Goal: Task Accomplishment & Management: Use online tool/utility

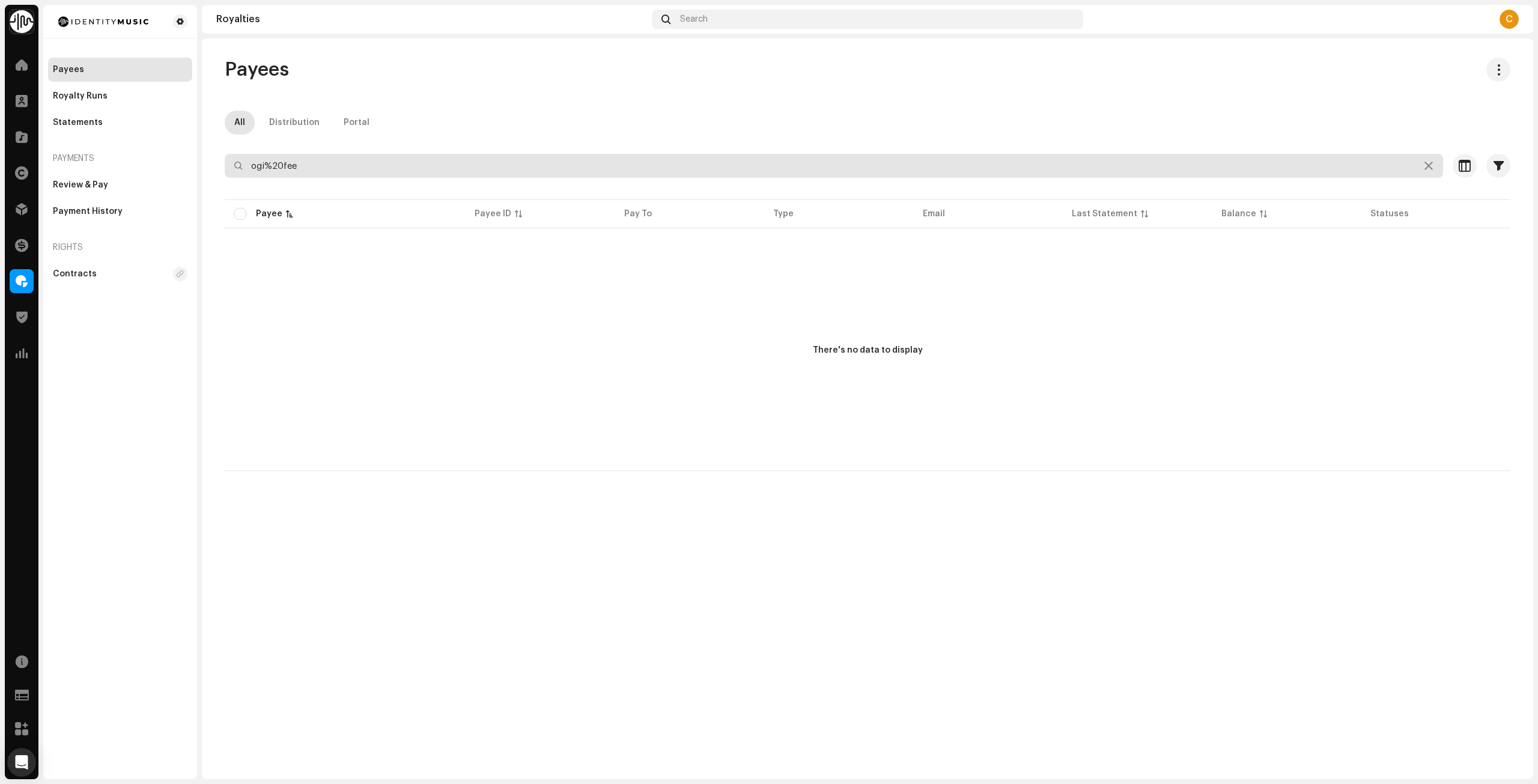
click at [770, 166] on input "ogi%20fee" at bounding box center [834, 166] width 1218 height 24
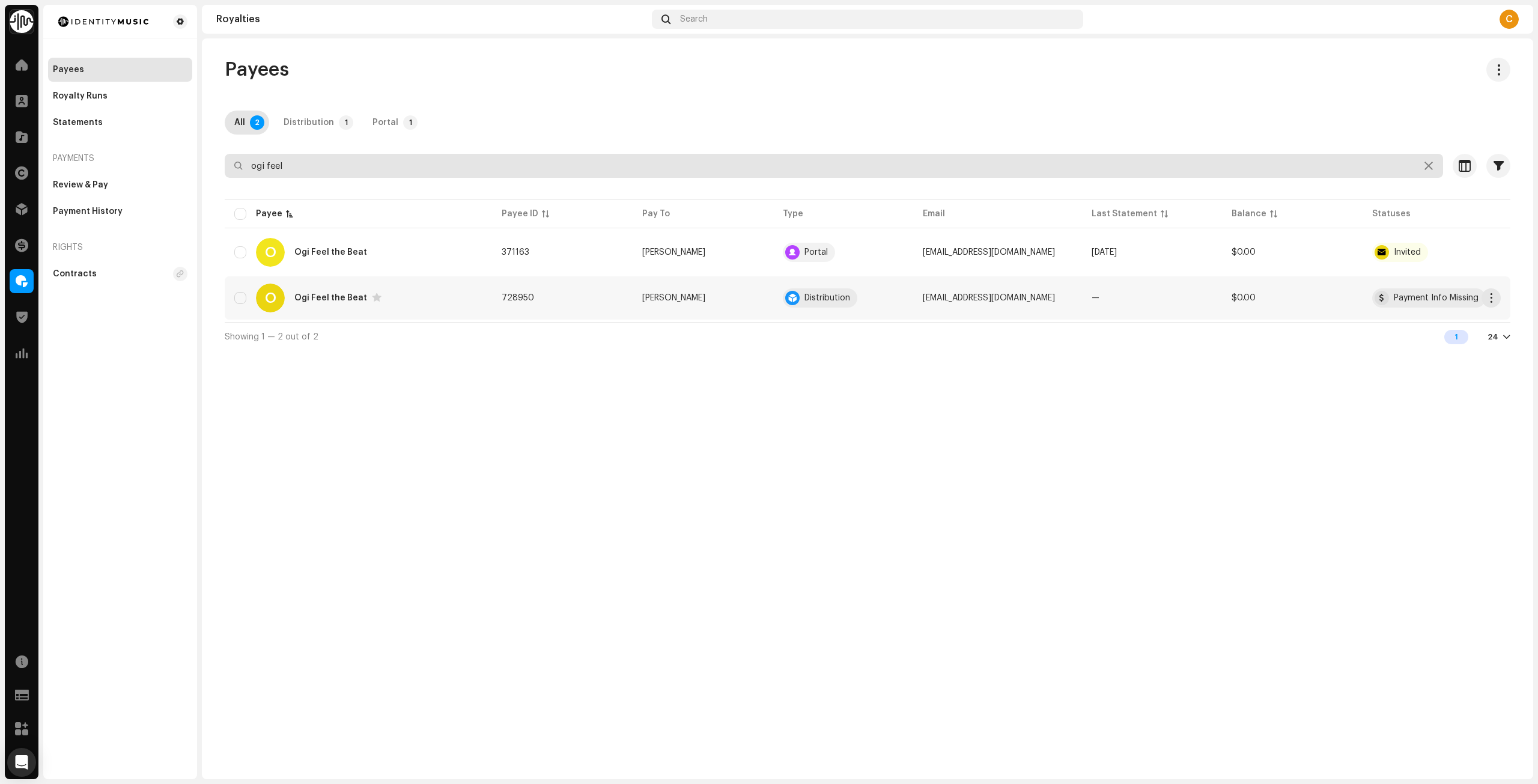
type input "ogi feel"
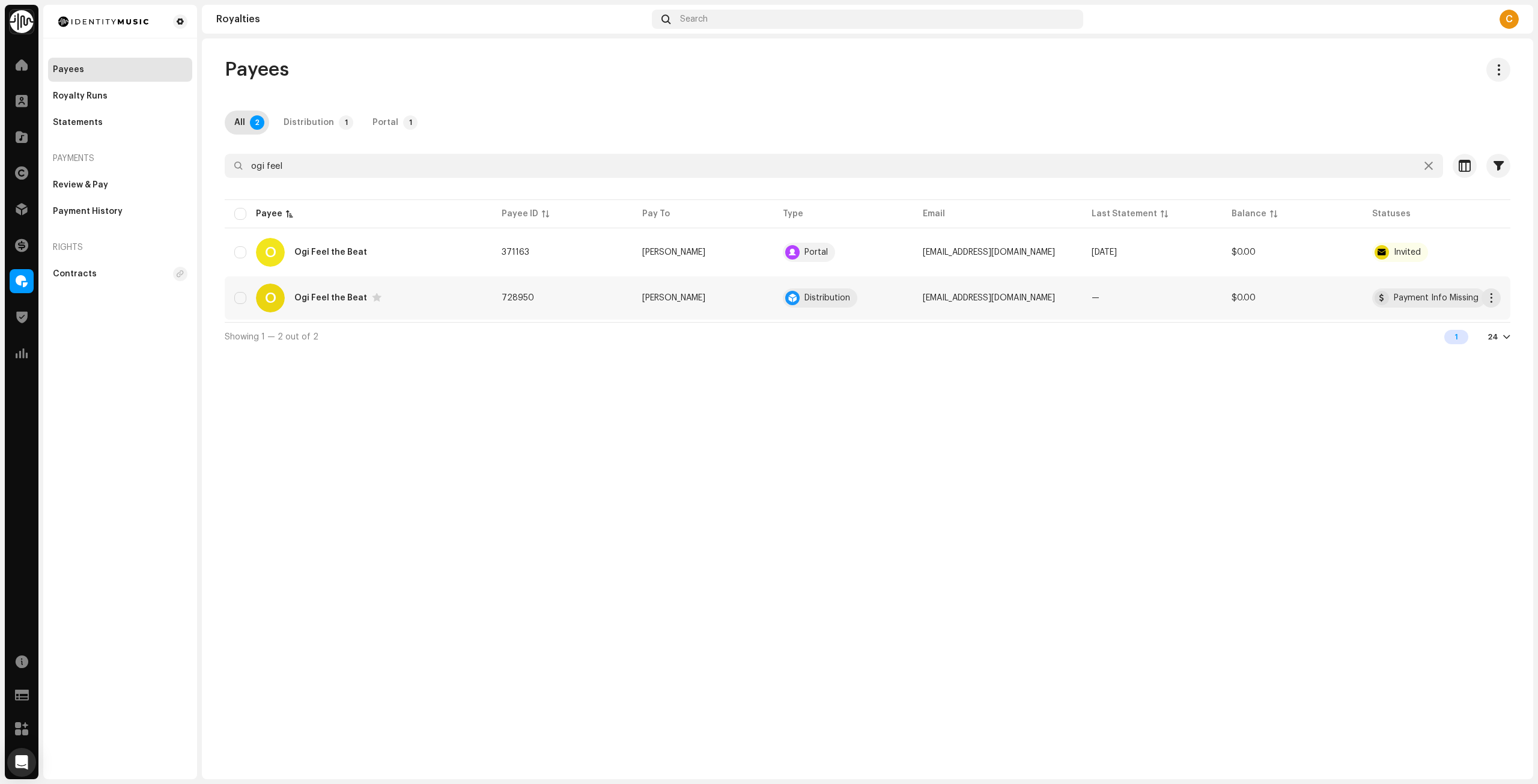
click at [599, 295] on td "728950" at bounding box center [562, 298] width 140 height 43
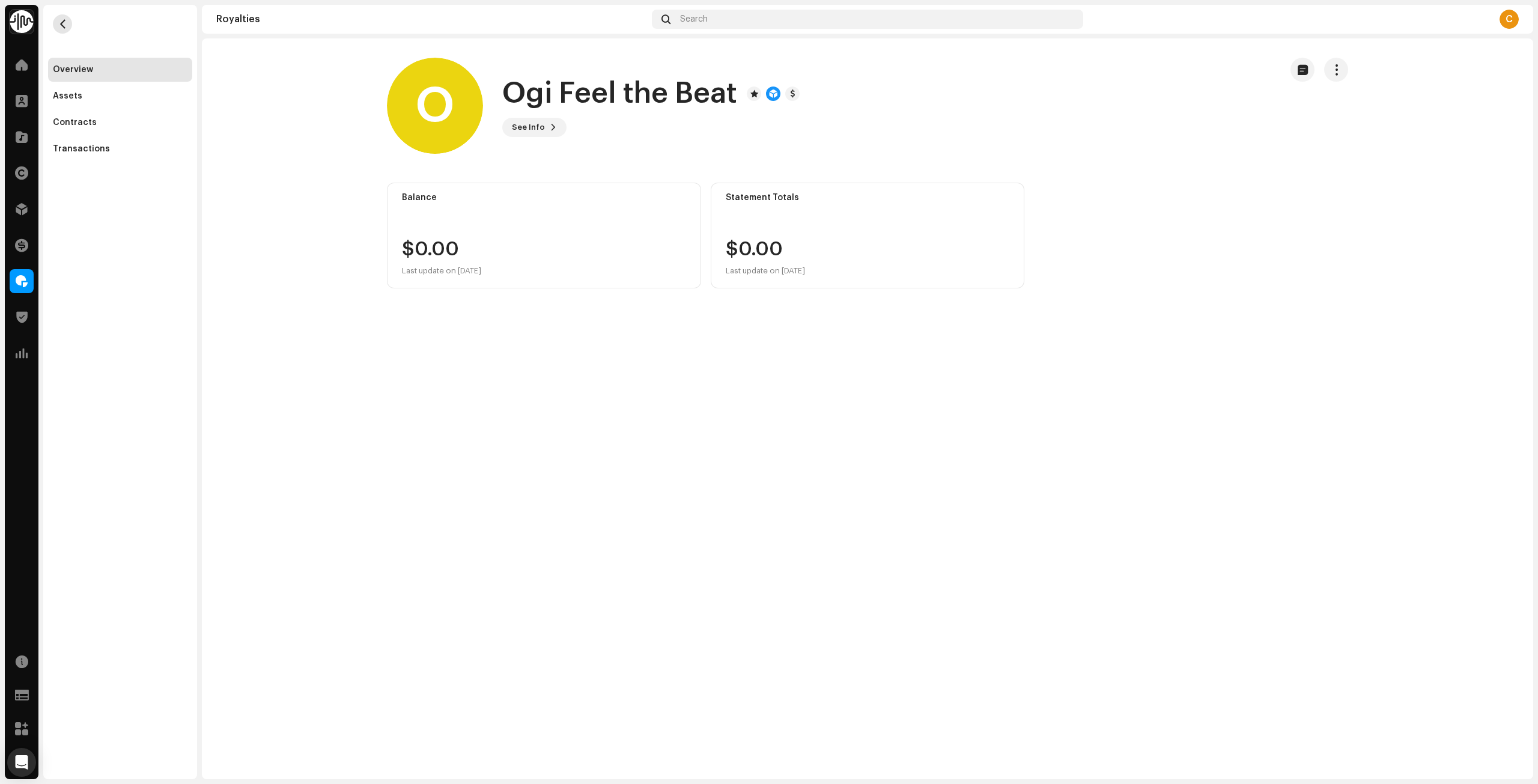
click at [56, 26] on button "button" at bounding box center [62, 24] width 19 height 19
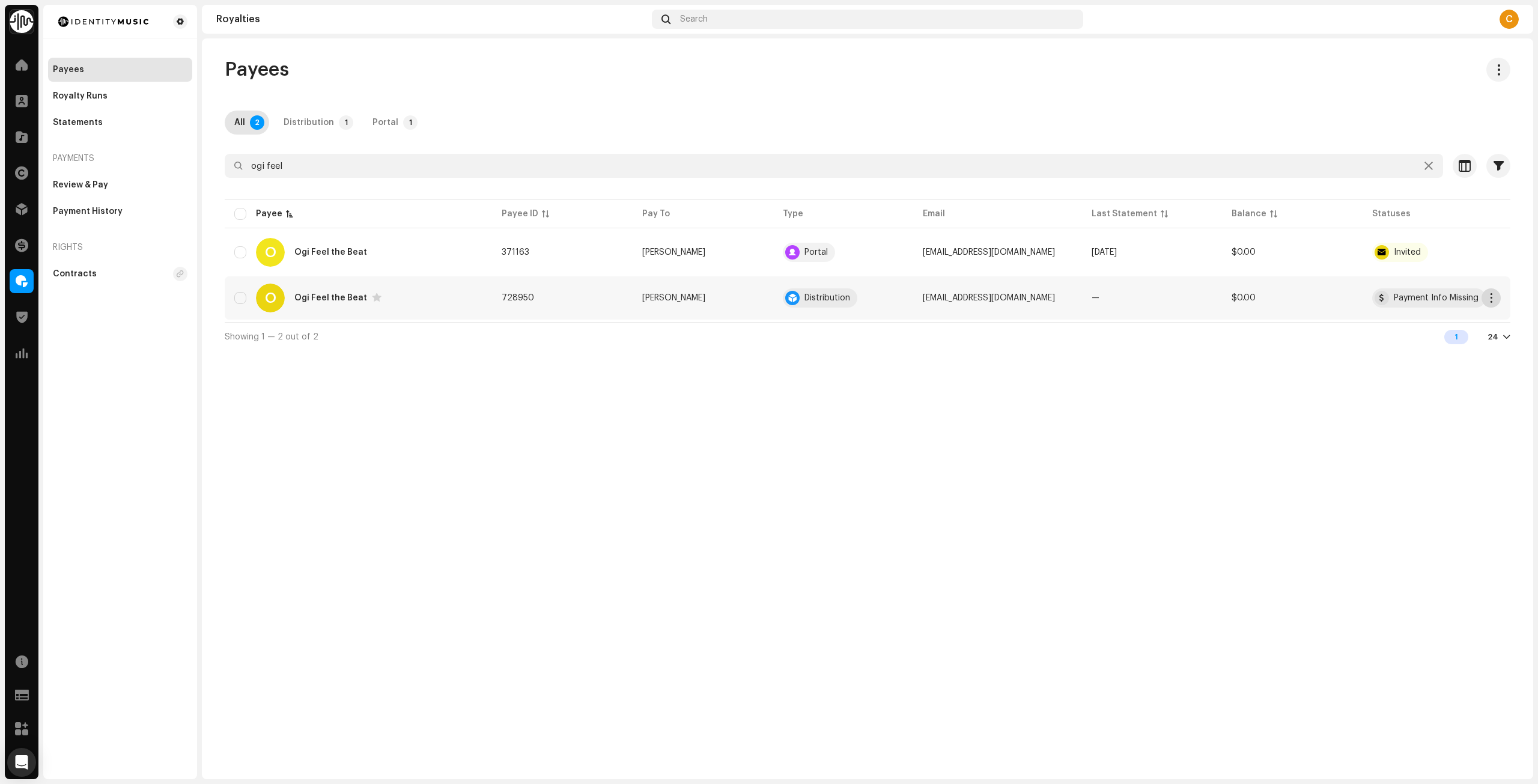
click at [1492, 298] on span "button" at bounding box center [1492, 298] width 9 height 10
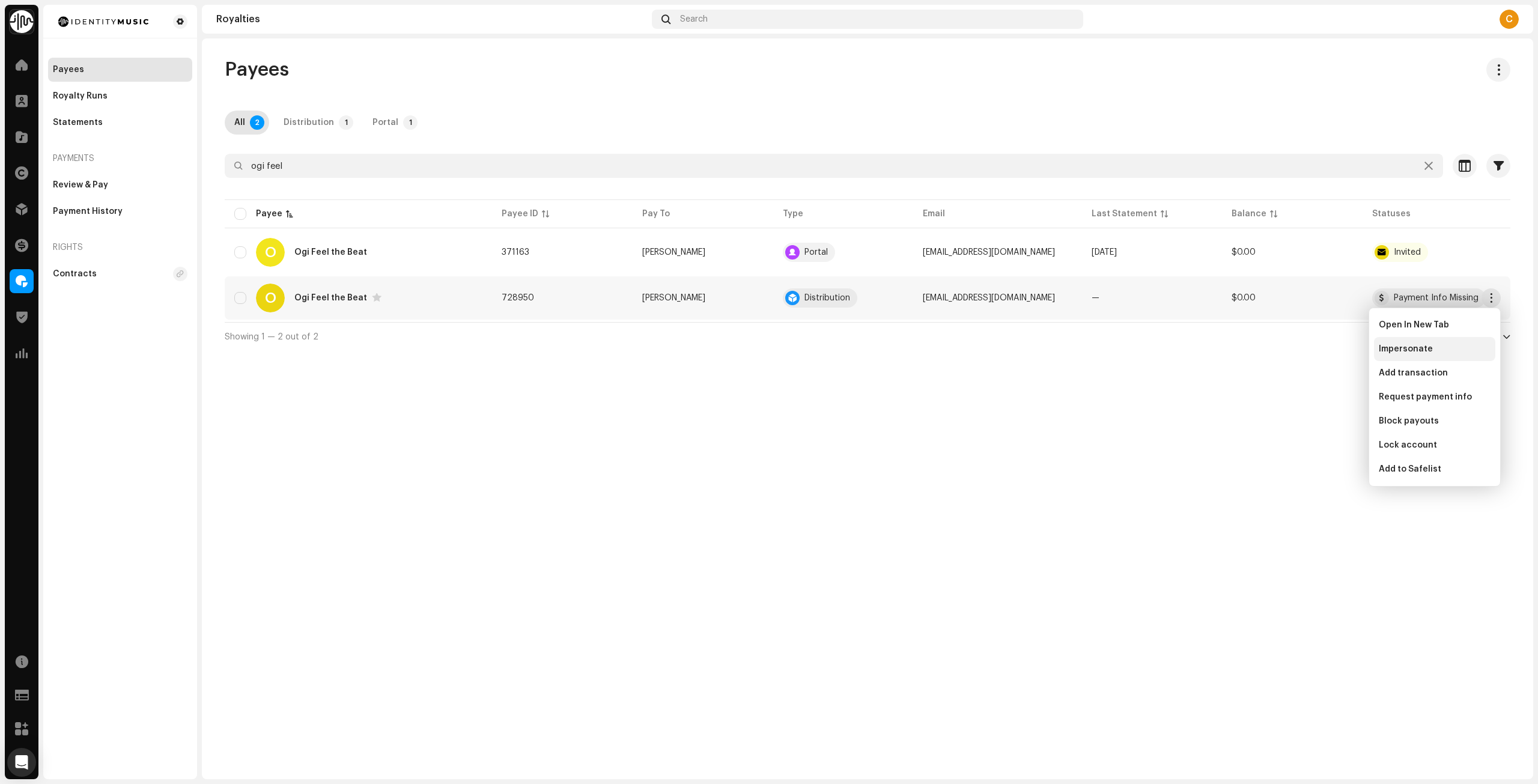
click at [1420, 350] on span "Impersonate" at bounding box center [1405, 349] width 54 height 10
